Goal: Task Accomplishment & Management: Complete application form

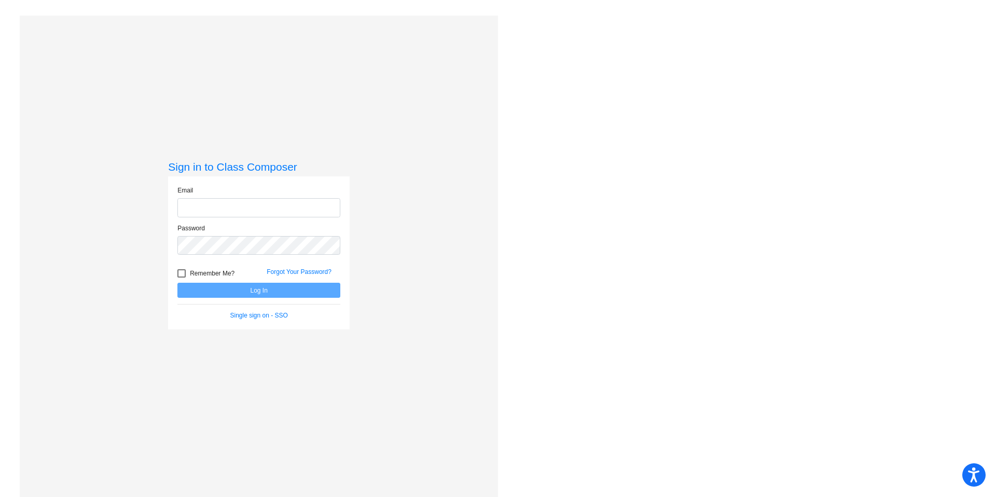
type input "[EMAIL_ADDRESS][DOMAIN_NAME]"
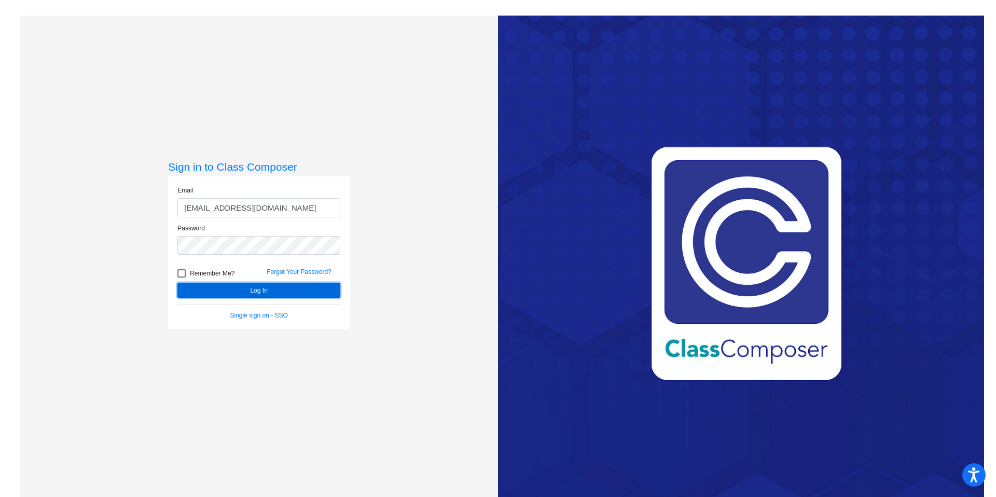
click at [261, 286] on button "Log In" at bounding box center [258, 290] width 163 height 15
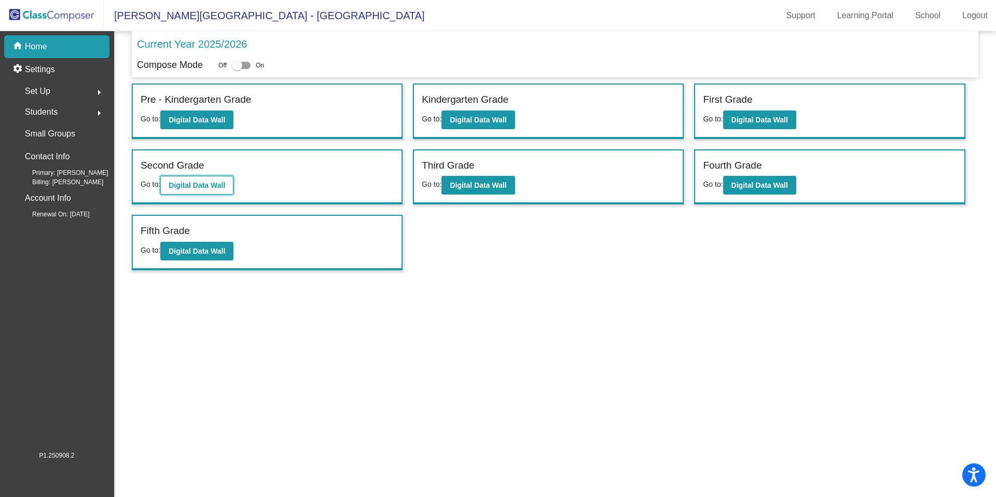
click at [192, 190] on button "Digital Data Wall" at bounding box center [196, 185] width 73 height 19
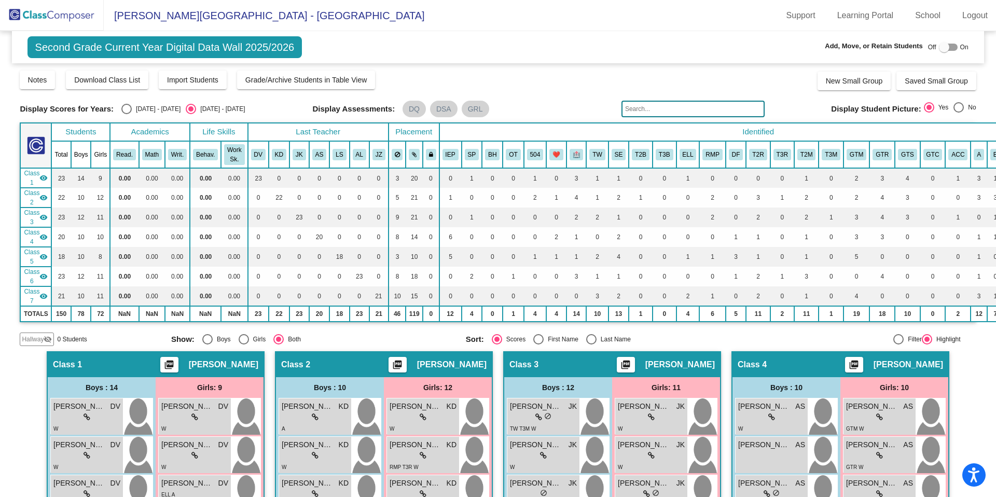
click at [939, 48] on div at bounding box center [944, 47] width 10 height 10
checkbox input "true"
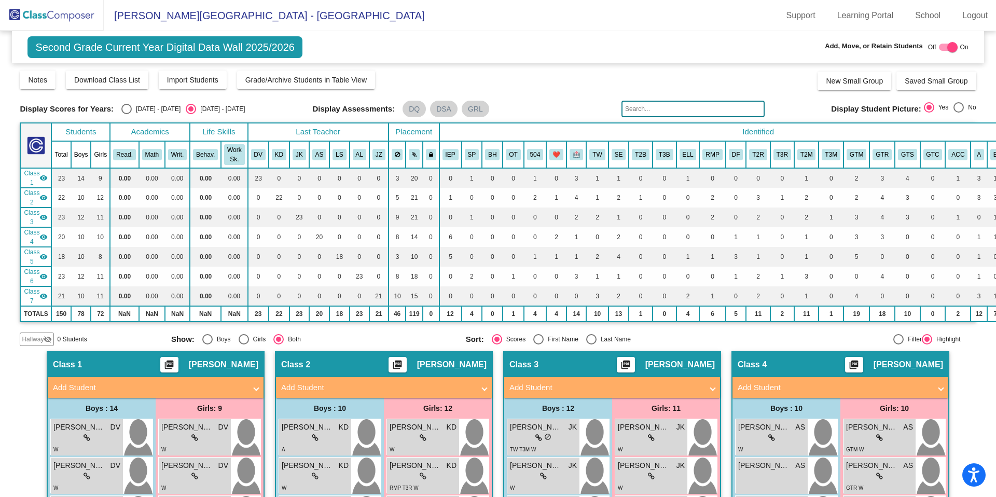
click at [43, 337] on span "Hallway" at bounding box center [33, 339] width 22 height 9
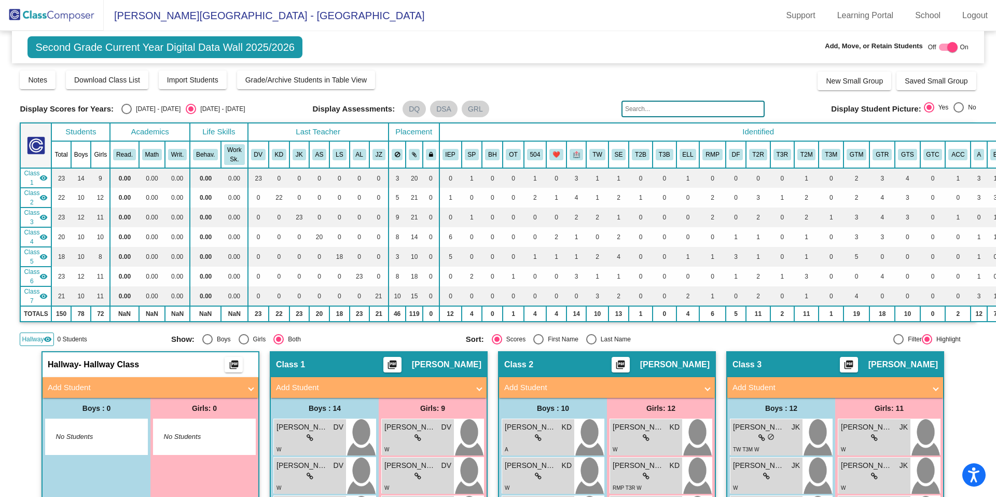
click at [208, 388] on mat-panel-title "Add Student" at bounding box center [144, 388] width 193 height 12
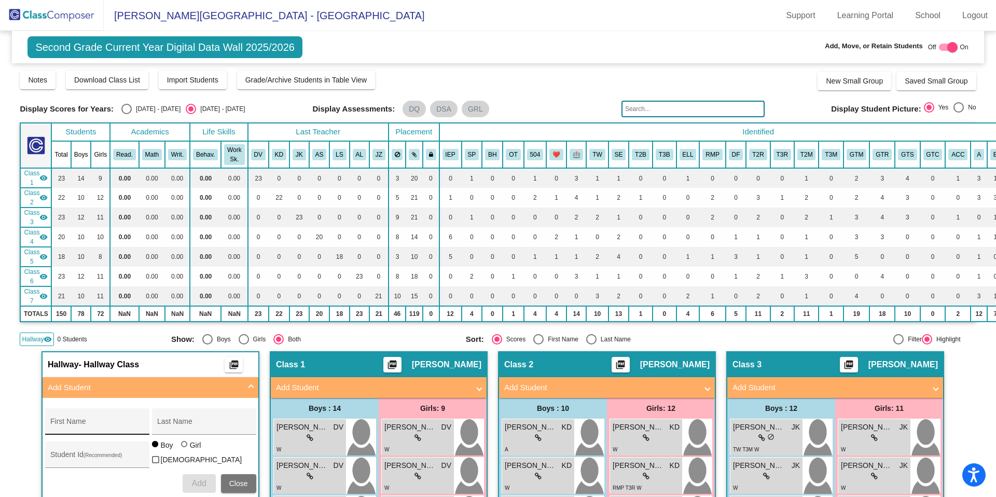
click at [82, 416] on div "First Name" at bounding box center [96, 424] width 93 height 21
type input "V"
drag, startPoint x: 70, startPoint y: 423, endPoint x: 10, endPoint y: 423, distance: 59.7
click at [13, 424] on mat-sidenav-content "Second Grade Current Year Digital Data Wall 2025/2026 Add, Move, or Retain Stud…" at bounding box center [498, 264] width 996 height 466
type input "[PERSON_NAME]"
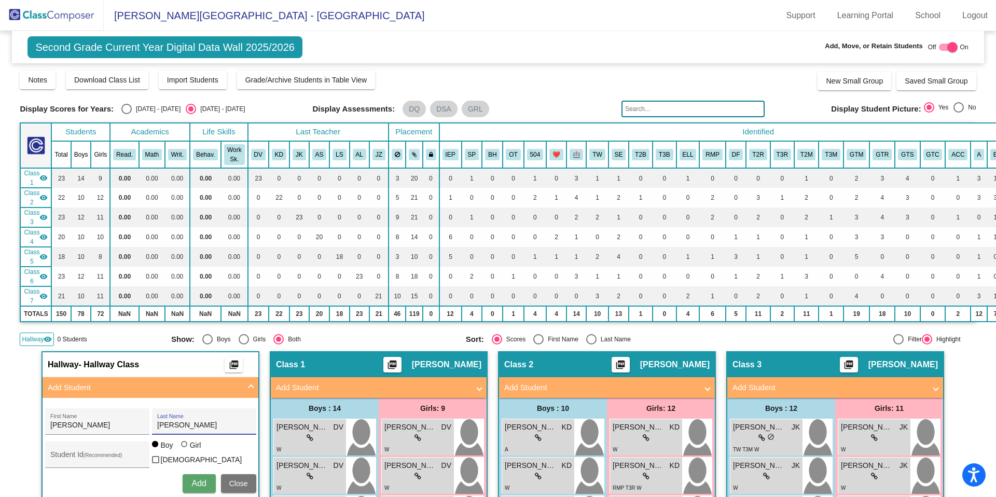
type input "[PERSON_NAME]"
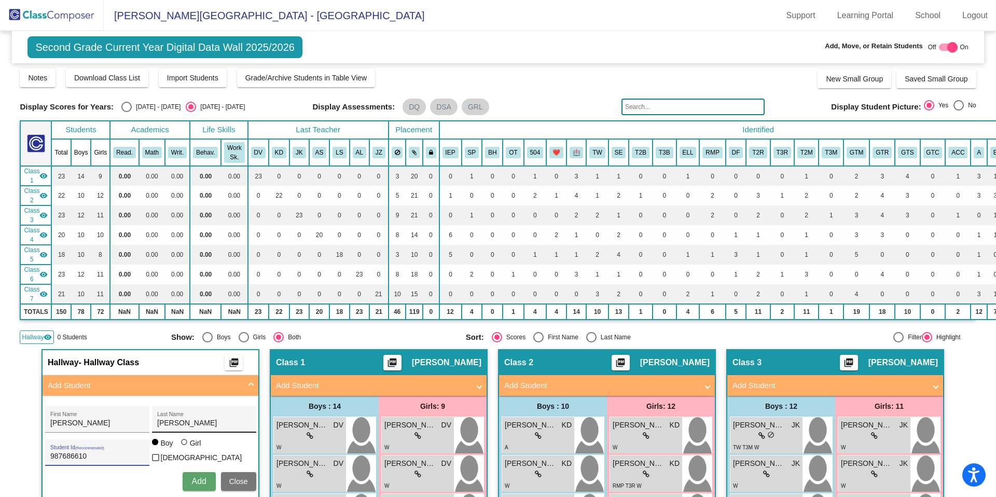
type input "987686610"
click at [197, 427] on input "[PERSON_NAME]" at bounding box center [203, 423] width 93 height 8
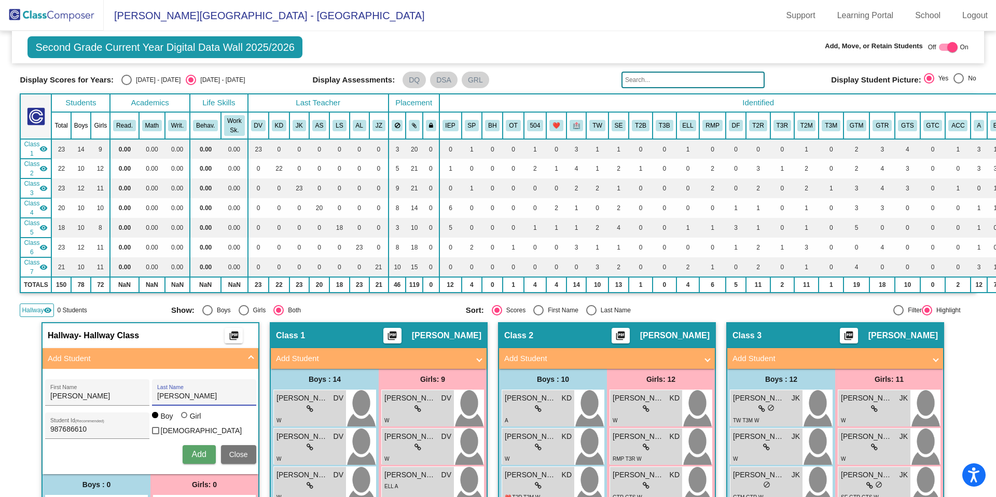
scroll to position [61, 0]
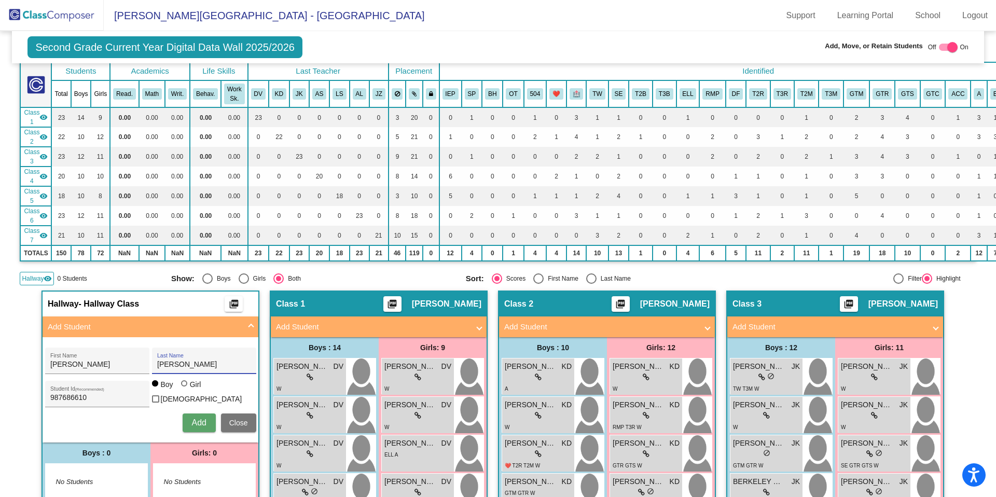
type input "[PERSON_NAME]"
click at [198, 422] on span "Add" at bounding box center [198, 422] width 15 height 9
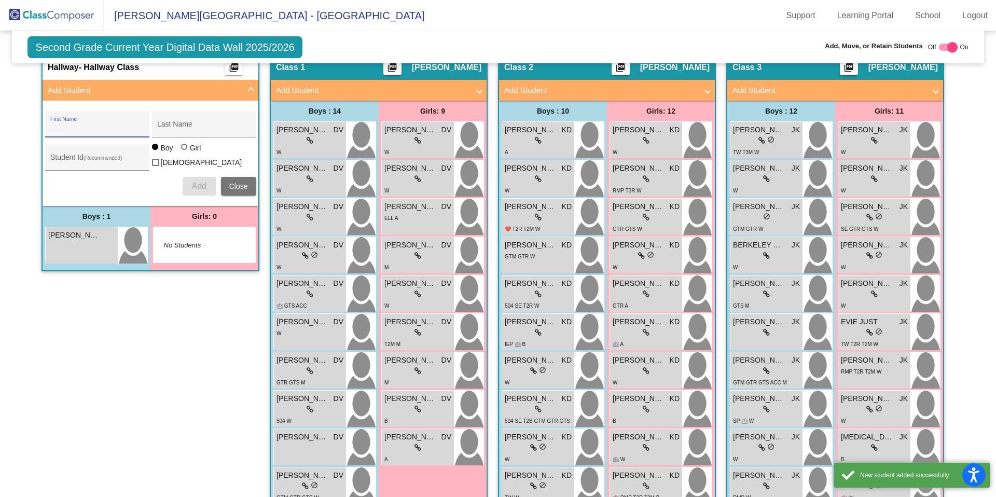
scroll to position [310, 0]
